Goal: Task Accomplishment & Management: Complete application form

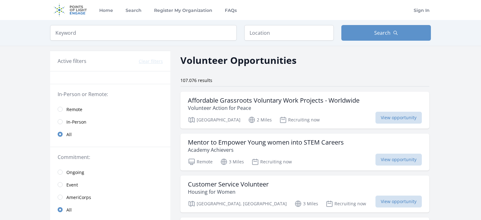
scroll to position [18, 0]
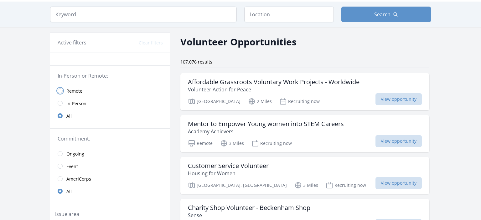
click at [59, 89] on input "radio" at bounding box center [60, 90] width 5 height 5
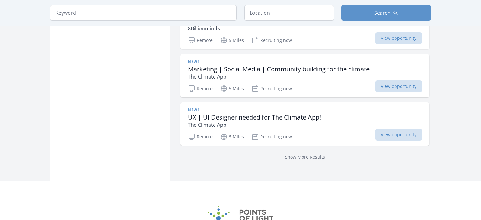
scroll to position [906, 0]
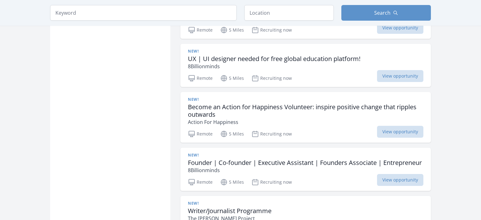
click at [182, 143] on div "New! Become an Action for Happiness Volunteer: inspire positive change that rip…" at bounding box center [305, 117] width 250 height 51
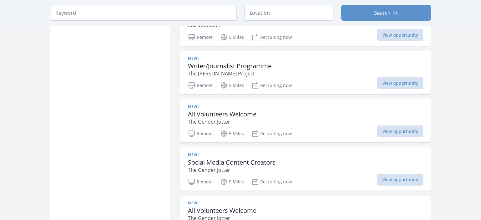
scroll to position [1565, 0]
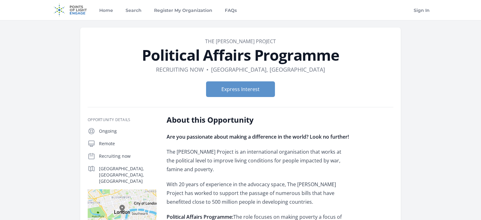
click at [213, 152] on p "The Borgen Project is an international organisation that works at the political…" at bounding box center [257, 160] width 183 height 26
click at [237, 89] on button "Express Interest" at bounding box center [240, 89] width 69 height 16
